Goal: Browse casually: Explore the website without a specific task or goal

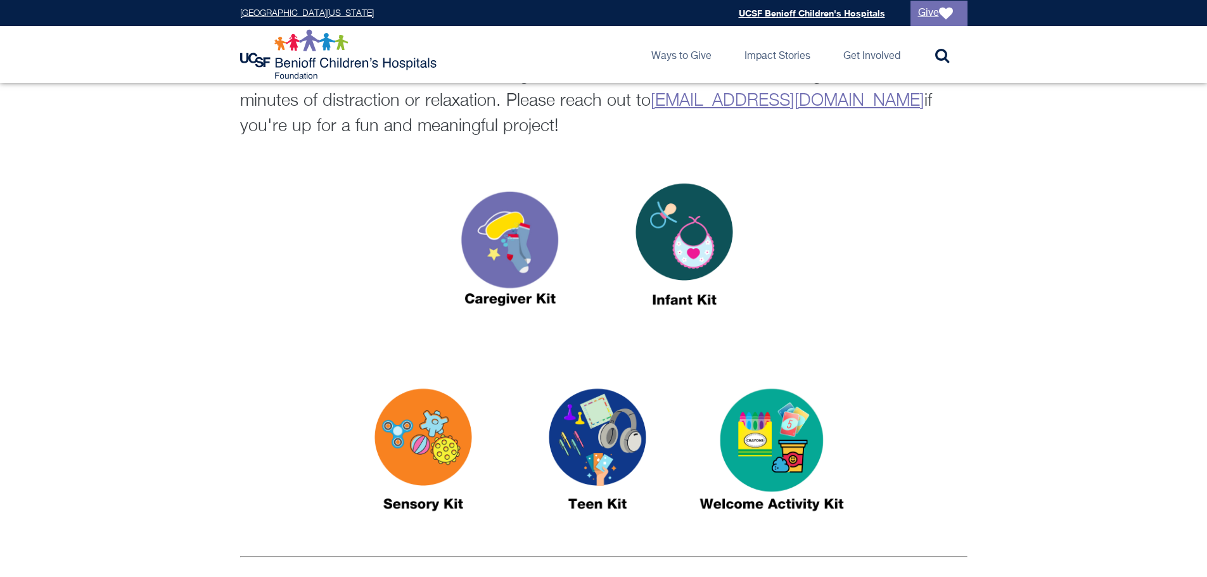
scroll to position [380, 0]
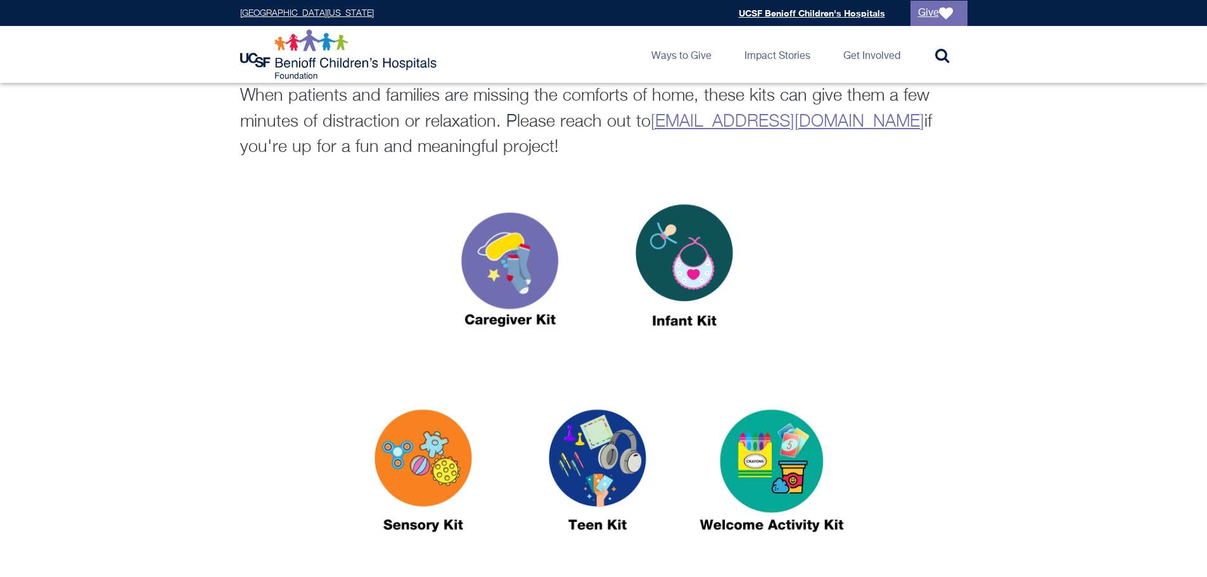
click at [684, 262] on img at bounding box center [684, 271] width 158 height 183
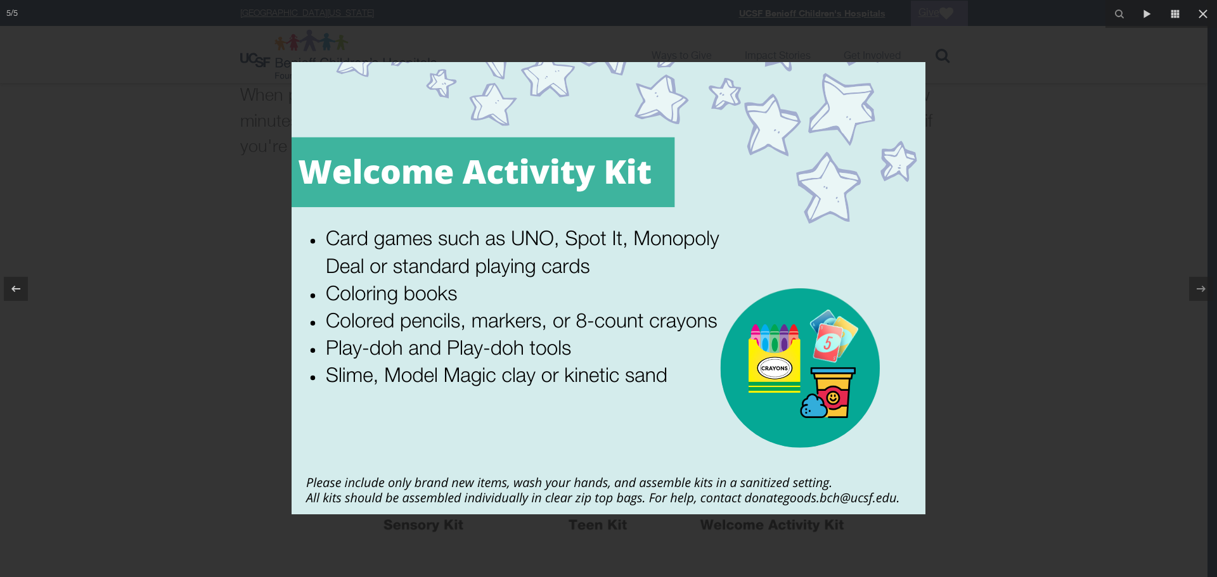
click at [1018, 421] on div at bounding box center [608, 288] width 1217 height 577
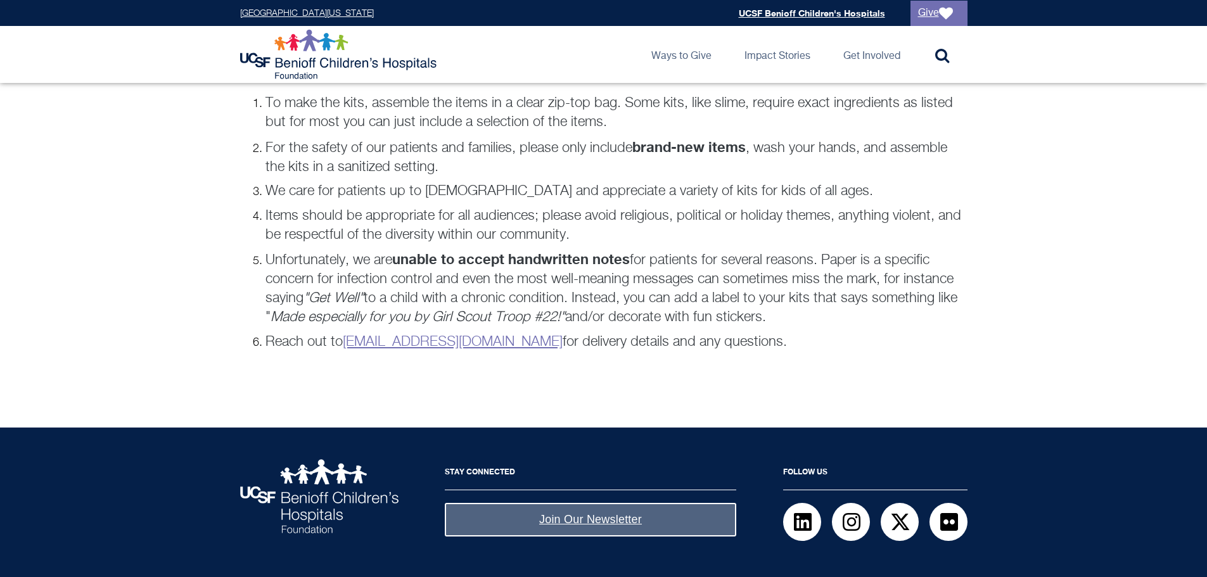
scroll to position [956, 0]
